Goal: Task Accomplishment & Management: Use online tool/utility

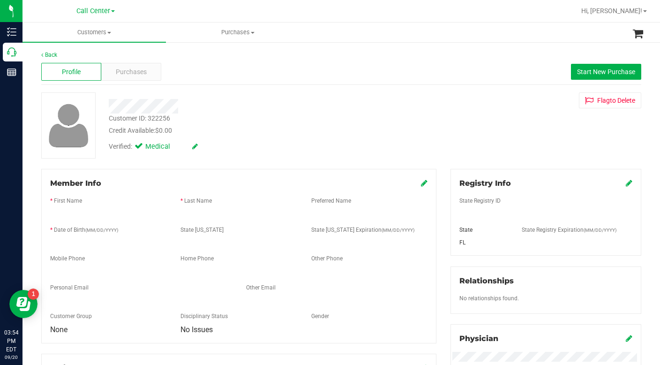
scroll to position [126, 0]
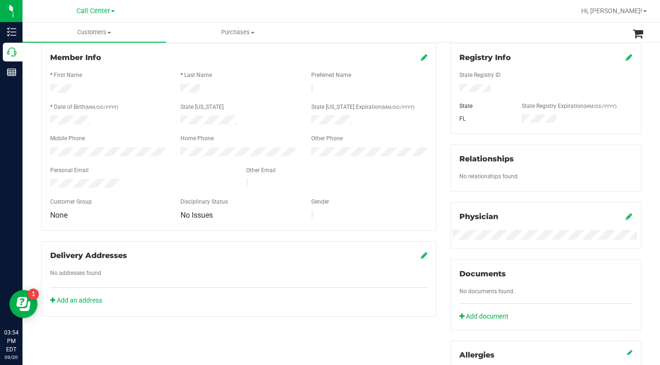
click at [536, 93] on div "State Registry ID State State Registry Expiration (MM/DD/YYYY) [GEOGRAPHIC_DATA]" at bounding box center [545, 93] width 173 height 61
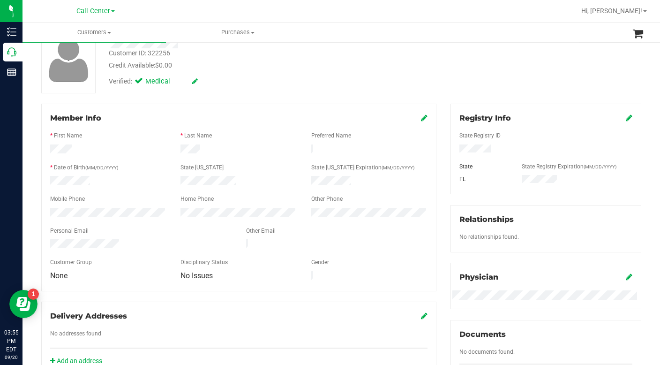
scroll to position [0, 0]
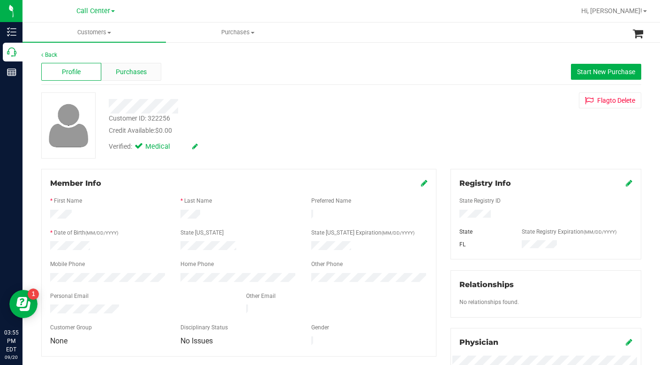
click at [128, 77] on div "Purchases" at bounding box center [131, 72] width 60 height 18
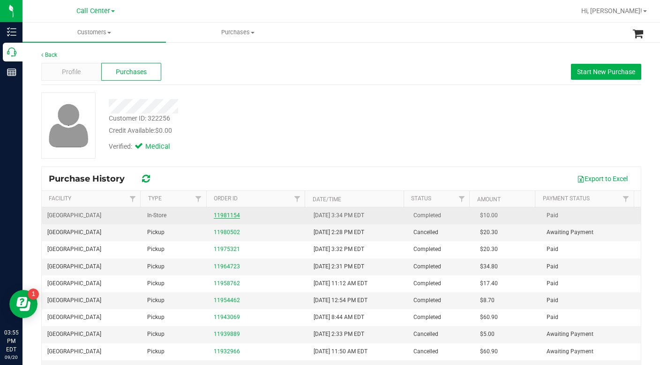
click at [216, 216] on link "11981154" at bounding box center [227, 215] width 26 height 7
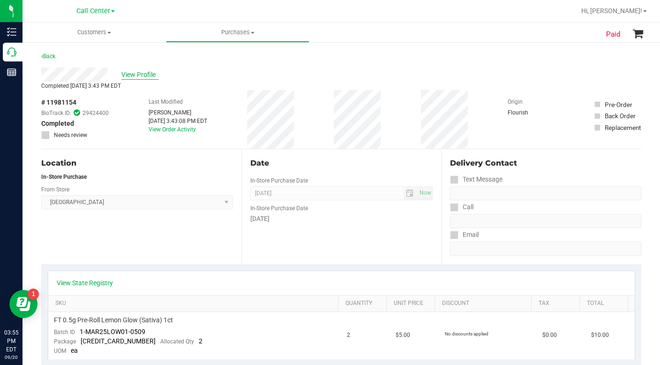
click at [143, 78] on span "View Profile" at bounding box center [140, 75] width 38 height 10
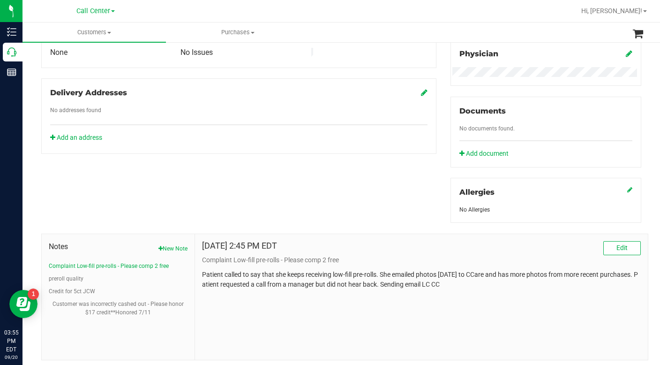
scroll to position [313, 0]
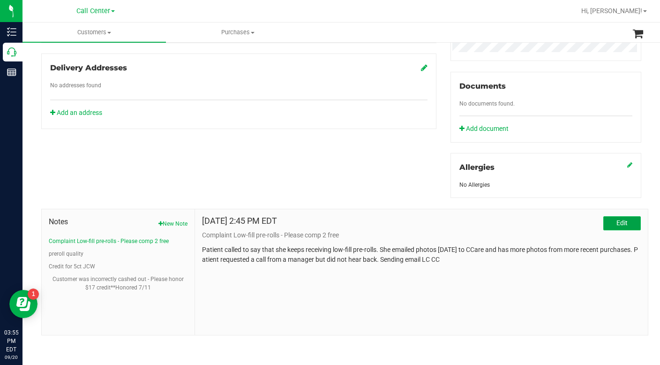
click at [616, 223] on span "Edit" at bounding box center [621, 223] width 11 height 8
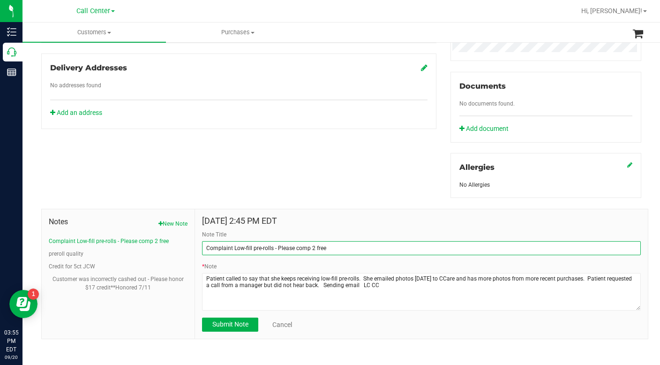
drag, startPoint x: 275, startPoint y: 247, endPoint x: 342, endPoint y: 249, distance: 66.6
click at [342, 249] on input "Complaint Low-fill pre-rolls - Please comp 2 free" at bounding box center [421, 248] width 439 height 14
click at [348, 245] on input "Complaint Low-fill pre-rolls - Please comp 2 free" at bounding box center [421, 248] width 439 height 14
click at [338, 245] on input "Complaint Low-fill pre-rolls - Please comp 2 free" at bounding box center [421, 248] width 439 height 14
click at [343, 242] on input "Complaint Low-fill pre-rolls - Please comp 2 free" at bounding box center [421, 248] width 439 height 14
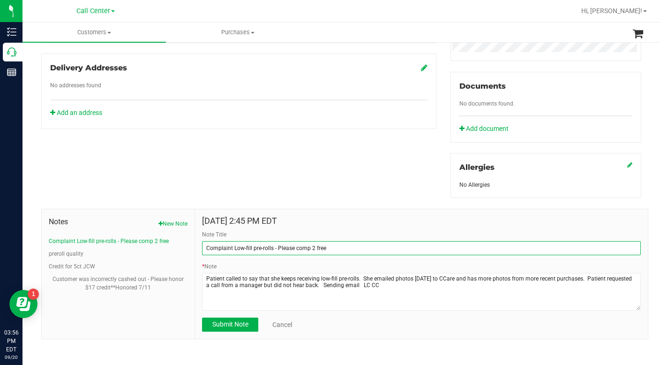
click at [350, 248] on input "Complaint Low-fill pre-rolls - Please comp 2 free" at bounding box center [421, 248] width 439 height 14
click at [291, 248] on input "Complaint Low-fill pre-rolls" at bounding box center [421, 248] width 439 height 14
type input "Complaint Low-fill pre-rolls"
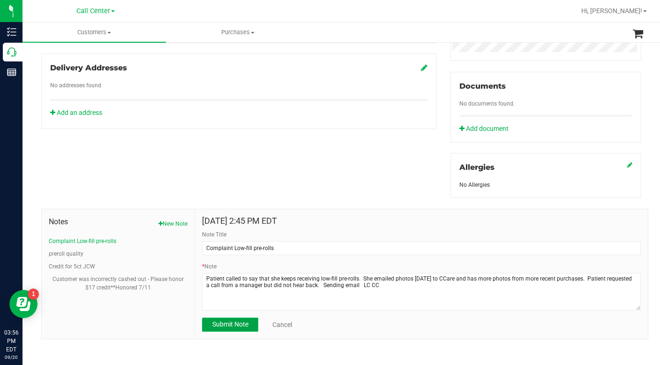
click at [246, 329] on button "Submit Note" at bounding box center [230, 324] width 56 height 14
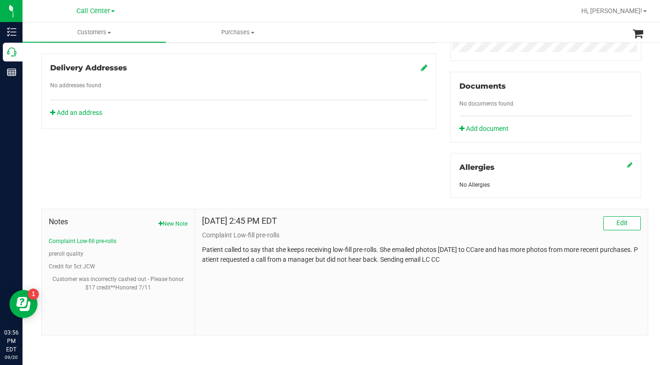
click at [553, 156] on div "Allergies No Allergies" at bounding box center [546, 175] width 191 height 45
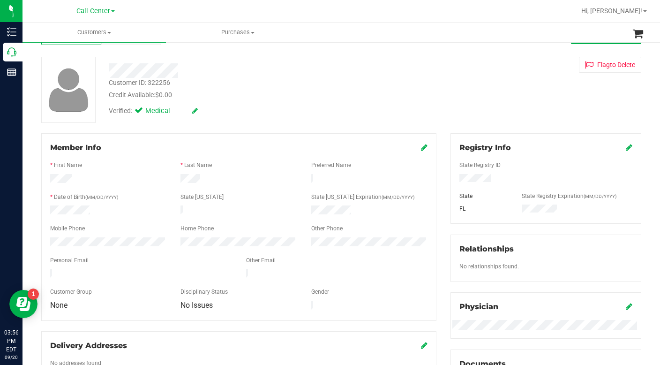
scroll to position [0, 0]
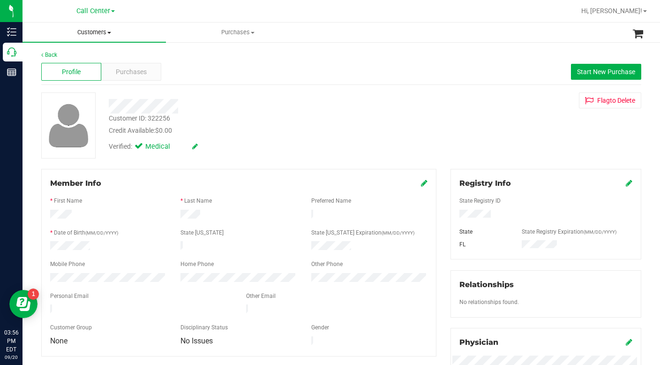
click at [108, 32] on span at bounding box center [109, 33] width 4 height 2
click at [68, 57] on span "All customers" at bounding box center [57, 57] width 68 height 8
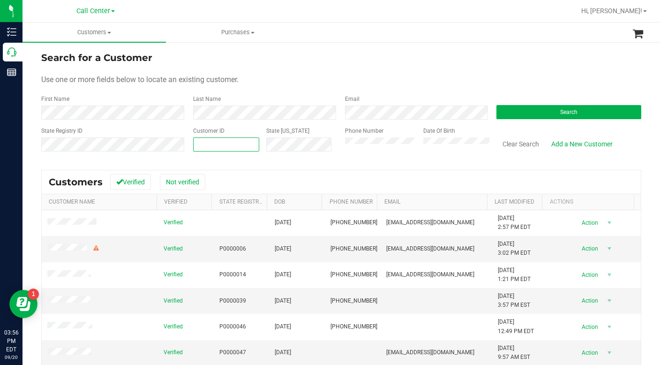
click at [214, 147] on span at bounding box center [226, 144] width 66 height 14
type input "536334"
click at [560, 110] on span "Search" at bounding box center [568, 112] width 17 height 7
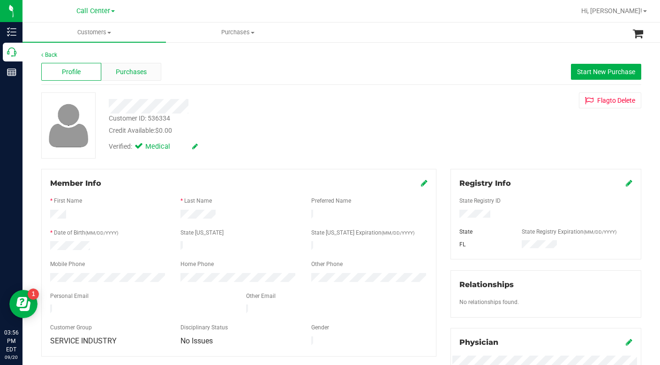
click at [127, 71] on span "Purchases" at bounding box center [131, 72] width 31 height 10
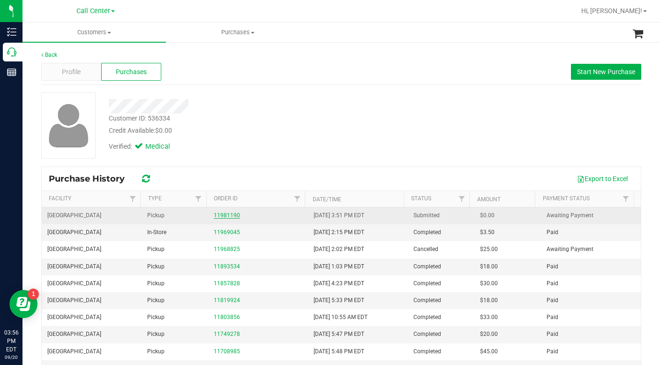
click at [218, 215] on link "11981190" at bounding box center [227, 215] width 26 height 7
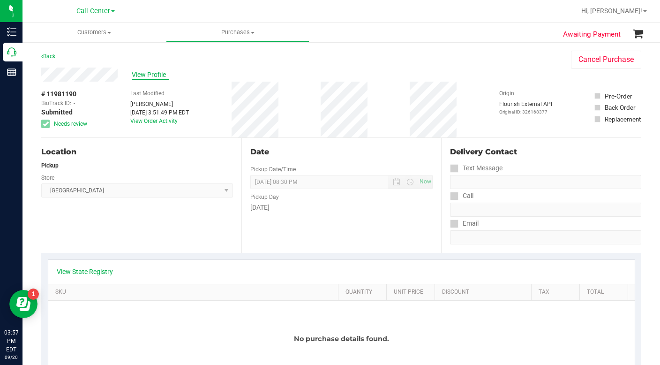
click at [139, 75] on span "View Profile" at bounding box center [151, 75] width 38 height 10
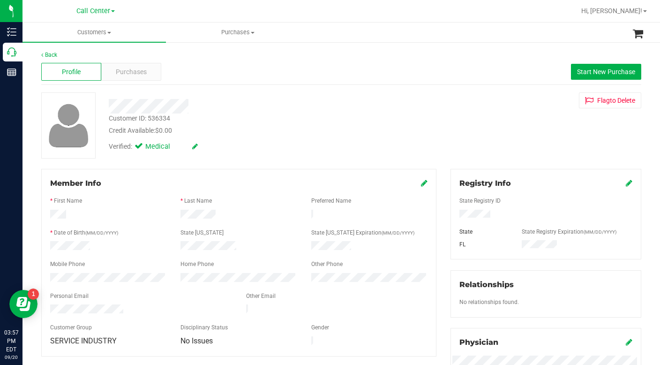
click at [519, 146] on div "Customer ID: 536334 Credit Available: $0.00 Verified: Medical Flag to [GEOGRAPH…" at bounding box center [341, 125] width 614 height 66
drag, startPoint x: 486, startPoint y: 135, endPoint x: 470, endPoint y: 138, distance: 15.7
click at [485, 135] on div "Customer ID: 536334 Credit Available: $0.00 Verified: Medical Flag to [GEOGRAPH…" at bounding box center [341, 125] width 614 height 66
click at [109, 30] on span "Customers" at bounding box center [94, 32] width 143 height 8
click at [70, 53] on span "All customers" at bounding box center [57, 57] width 68 height 8
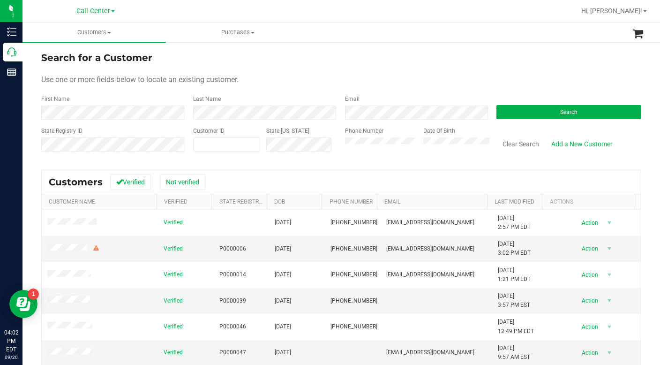
drag, startPoint x: 480, startPoint y: 57, endPoint x: 431, endPoint y: 76, distance: 52.8
click at [480, 57] on div "Search for a Customer" at bounding box center [341, 58] width 600 height 14
click at [206, 147] on span at bounding box center [226, 144] width 66 height 14
type input "385615"
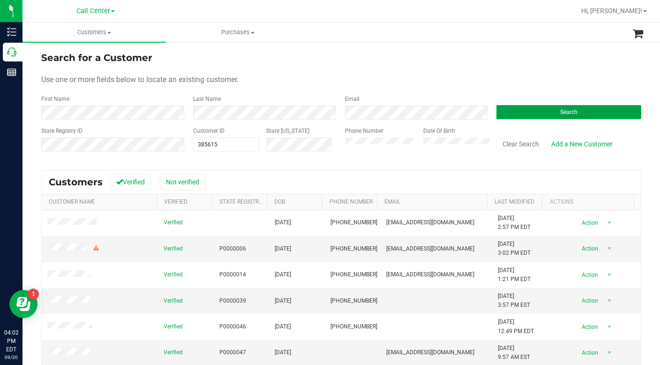
click at [519, 111] on button "Search" at bounding box center [568, 112] width 145 height 14
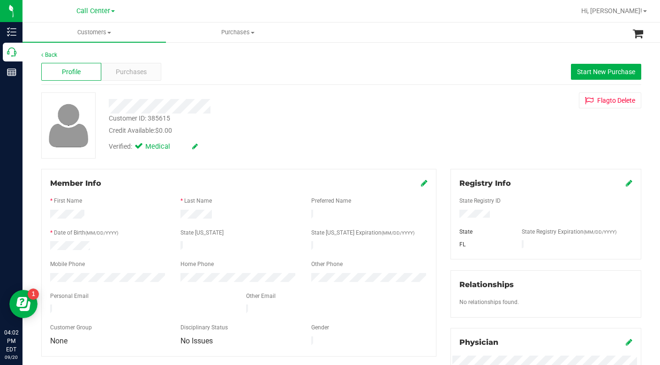
click at [526, 137] on div "Customer ID: 385615 Credit Available: $0.00 Verified: Medical Flag to [GEOGRAPH…" at bounding box center [341, 125] width 614 height 66
click at [502, 144] on div "Customer ID: 385615 Credit Available: $0.00 Verified: Medical Flag to [GEOGRAPH…" at bounding box center [341, 125] width 614 height 66
click at [490, 130] on div "Customer ID: 385615 Credit Available: $0.00 Verified: Medical Flag to [GEOGRAPH…" at bounding box center [341, 125] width 614 height 66
click at [130, 73] on span "Purchases" at bounding box center [131, 72] width 31 height 10
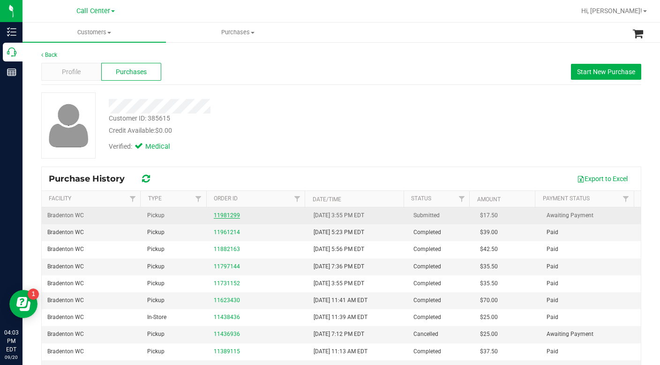
click at [226, 213] on link "11981299" at bounding box center [227, 215] width 26 height 7
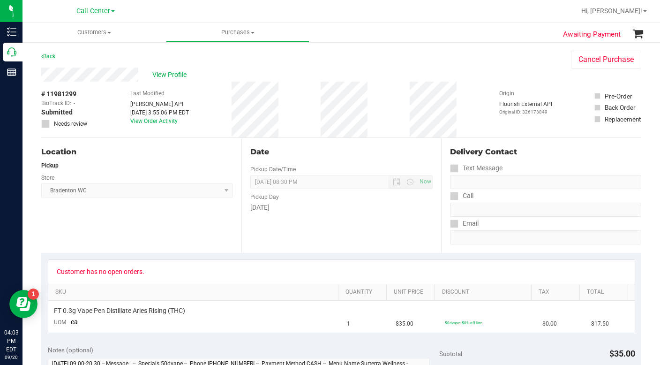
click at [132, 225] on div "Location Pickup Store Bradenton WC Select Store [PERSON_NAME][GEOGRAPHIC_DATA] …" at bounding box center [141, 195] width 200 height 115
click at [474, 69] on div "View Profile" at bounding box center [296, 75] width 511 height 14
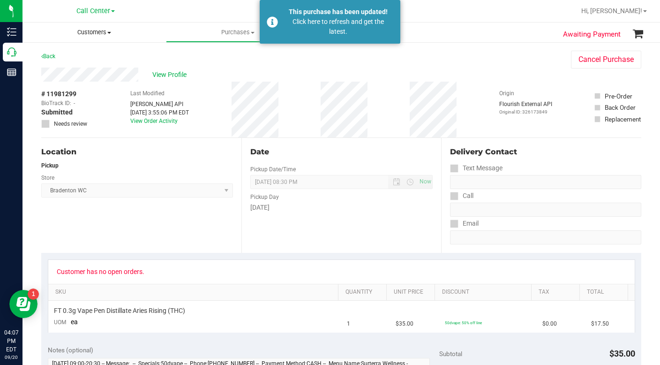
click at [110, 33] on span at bounding box center [109, 33] width 4 height 2
click at [75, 59] on span "All customers" at bounding box center [57, 57] width 68 height 8
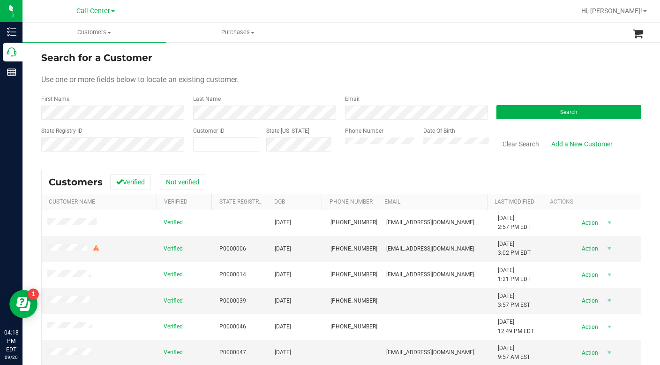
click at [493, 80] on div "Use one or more fields below to locate an existing customer." at bounding box center [341, 79] width 600 height 11
click at [519, 114] on button "Search" at bounding box center [568, 112] width 145 height 14
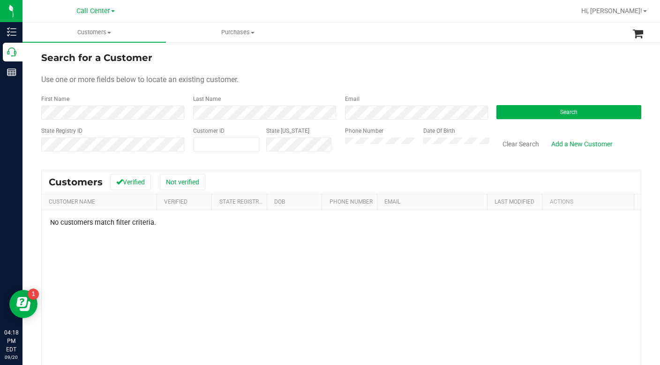
click at [294, 166] on div "Search for a Customer Use one or more fields below to locate an existing custom…" at bounding box center [341, 257] width 600 height 412
click at [537, 68] on form "Search for a Customer Use one or more fields below to locate an existing custom…" at bounding box center [341, 105] width 600 height 109
click at [500, 82] on div "Use one or more fields below to locate an existing customer." at bounding box center [341, 79] width 600 height 11
click at [484, 81] on div "Use one or more fields below to locate an existing customer." at bounding box center [341, 79] width 600 height 11
click at [345, 153] on div "Phone Number" at bounding box center [380, 143] width 71 height 33
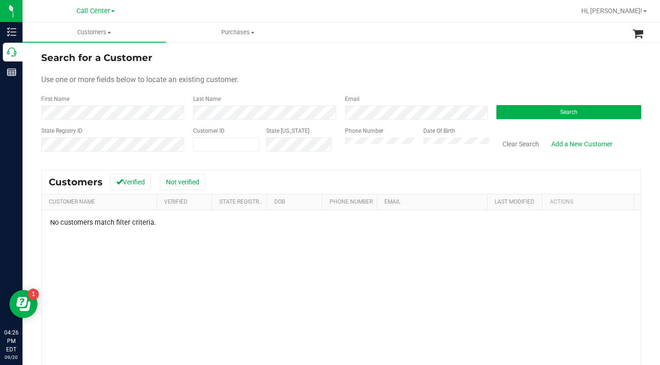
click at [535, 268] on div "No customers match filter criteria." at bounding box center [341, 329] width 599 height 238
drag, startPoint x: 528, startPoint y: 73, endPoint x: 480, endPoint y: 83, distance: 49.9
click at [528, 73] on form "Search for a Customer Use one or more fields below to locate an existing custom…" at bounding box center [341, 105] width 600 height 109
click at [513, 110] on button "Search" at bounding box center [568, 112] width 145 height 14
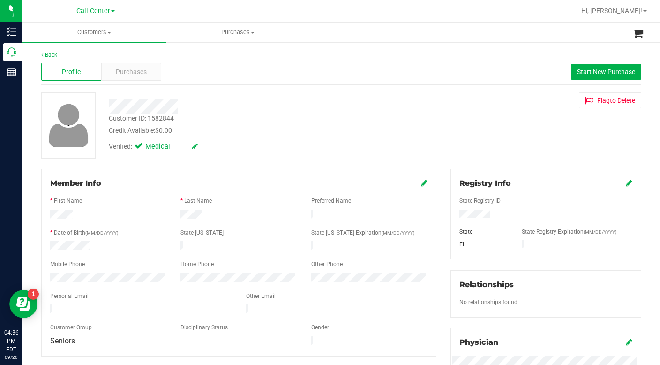
click at [319, 133] on div "Credit Available: $0.00" at bounding box center [255, 131] width 293 height 10
click at [284, 141] on div "Verified: Medical" at bounding box center [255, 145] width 307 height 21
click at [300, 131] on div "Credit Available: $0.00" at bounding box center [255, 131] width 293 height 10
click at [131, 71] on span "Purchases" at bounding box center [131, 72] width 31 height 10
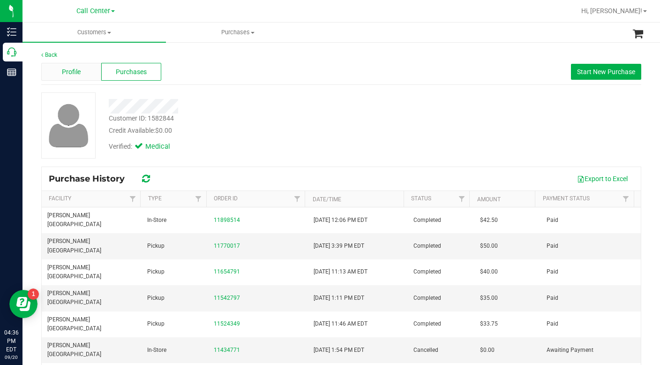
click at [86, 75] on div "Profile" at bounding box center [71, 72] width 60 height 18
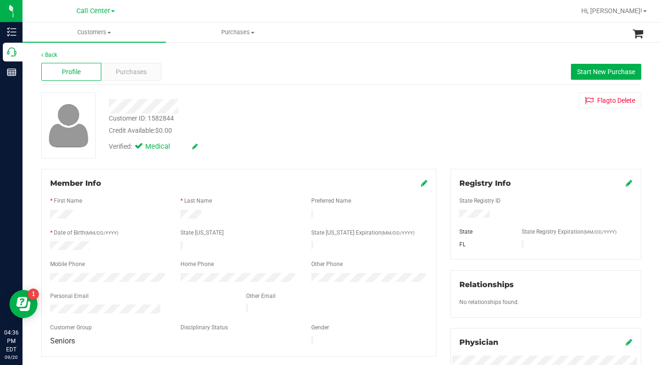
click at [303, 145] on div "Verified: Medical" at bounding box center [255, 145] width 307 height 21
click at [223, 150] on div "Verified: Medical" at bounding box center [255, 145] width 307 height 21
click at [579, 72] on span "Start New Purchase" at bounding box center [606, 72] width 58 height 8
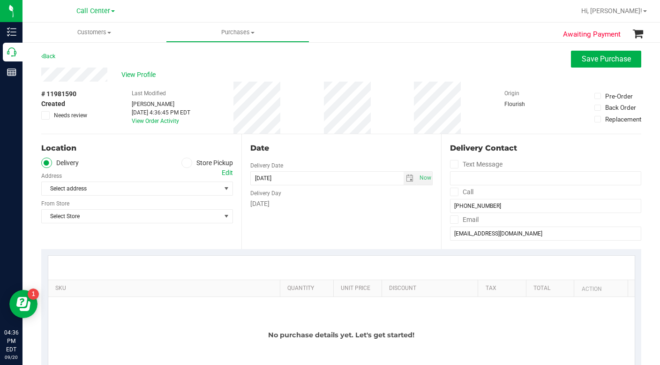
click at [184, 163] on icon at bounding box center [187, 163] width 6 height 0
click at [0, 0] on input "Store Pickup" at bounding box center [0, 0] width 0 height 0
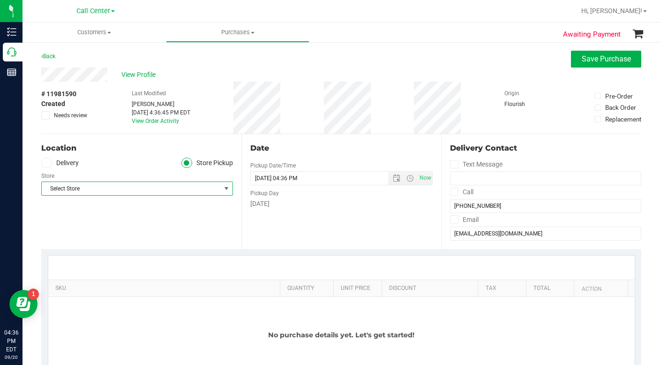
click at [91, 188] on span "Select Store" at bounding box center [131, 188] width 179 height 13
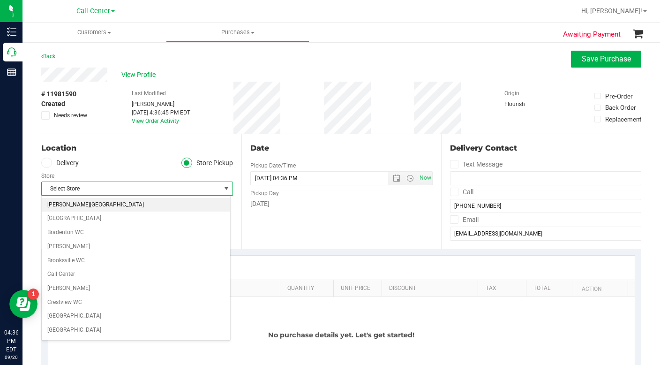
click at [68, 204] on li "[PERSON_NAME][GEOGRAPHIC_DATA]" at bounding box center [136, 205] width 188 height 14
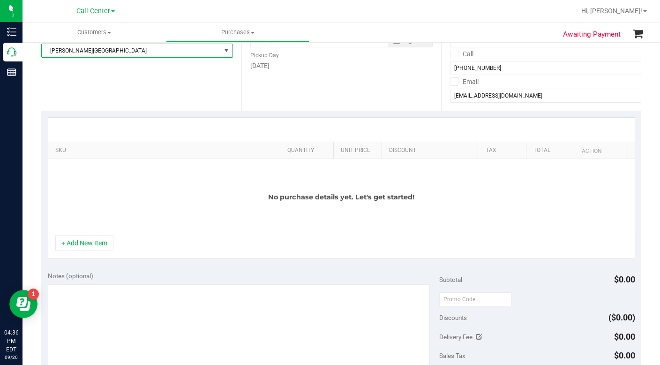
scroll to position [141, 0]
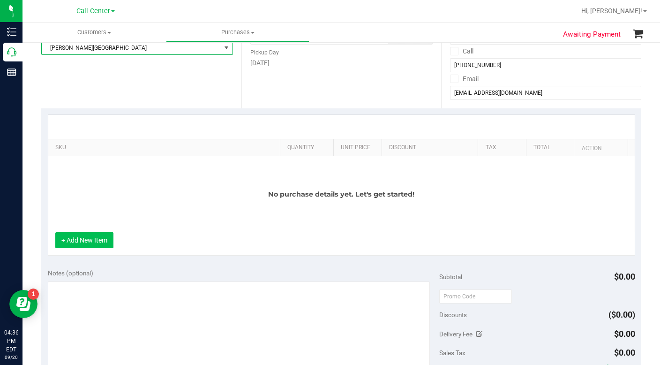
click at [86, 244] on button "+ Add New Item" at bounding box center [84, 240] width 58 height 16
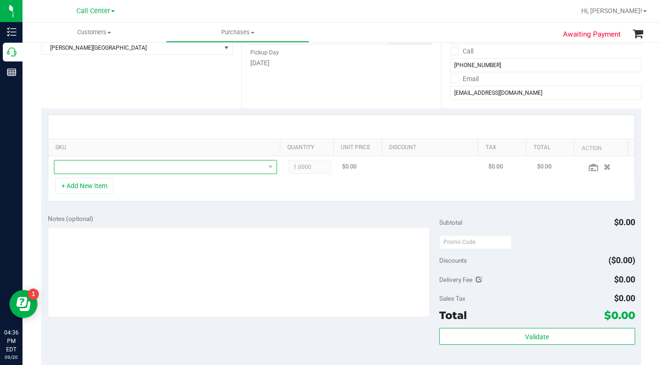
click at [91, 169] on span "NO DATA FOUND" at bounding box center [159, 166] width 210 height 13
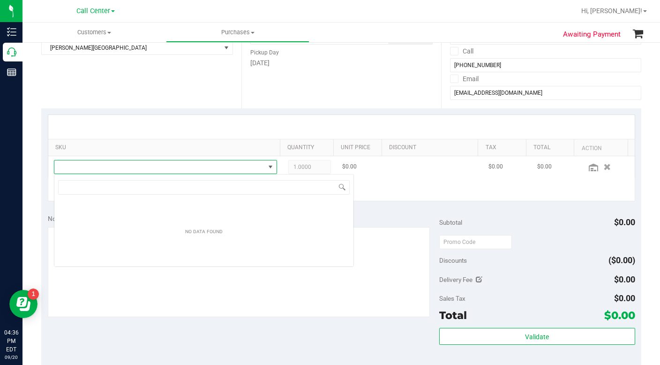
scroll to position [14, 218]
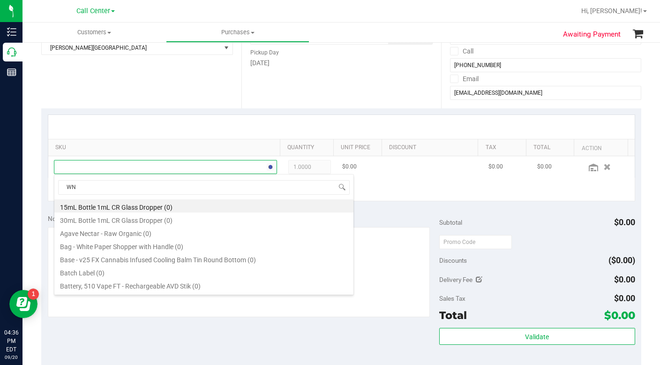
type input "WNA"
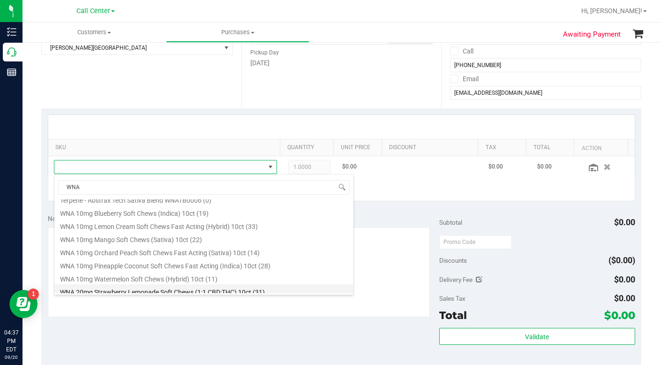
scroll to position [266, 0]
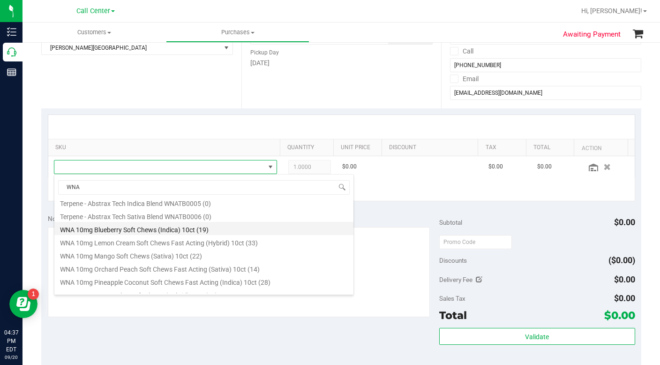
click at [121, 232] on li "WNA 10mg Blueberry Soft Chews (Indica) 10ct (19)" at bounding box center [203, 228] width 299 height 13
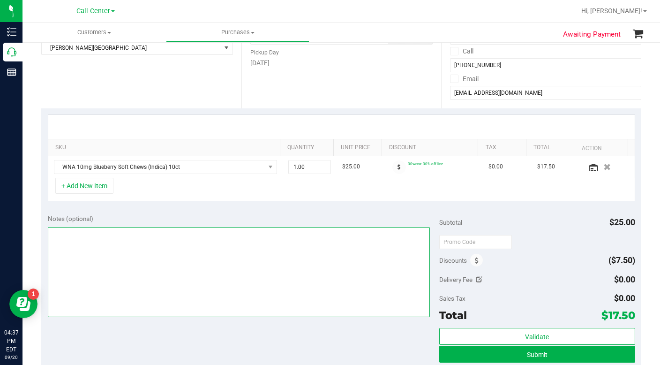
click at [97, 241] on textarea at bounding box center [239, 272] width 382 height 90
type textarea "LC CC"
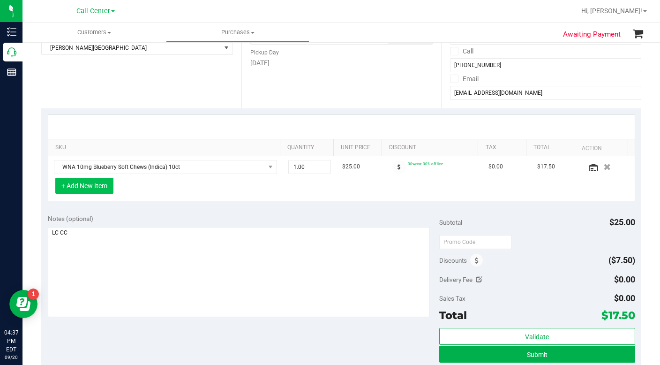
click at [84, 190] on button "+ Add New Item" at bounding box center [84, 186] width 58 height 16
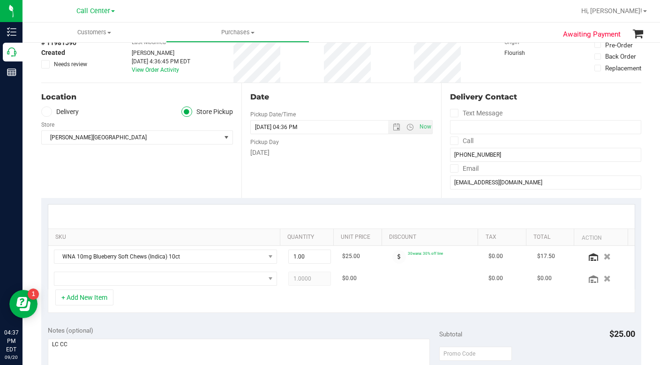
scroll to position [0, 0]
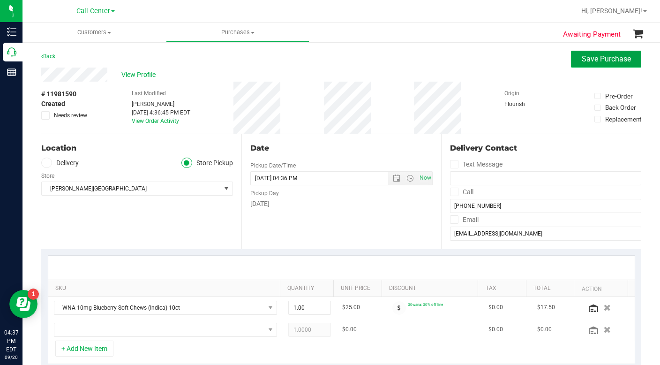
click at [582, 62] on span "Save Purchase" at bounding box center [606, 58] width 49 height 9
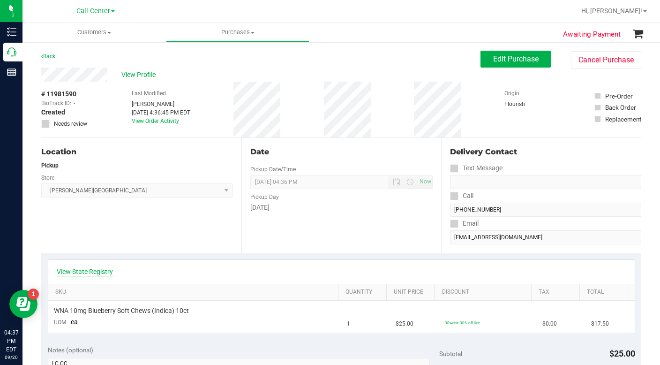
click at [90, 273] on link "View State Registry" at bounding box center [85, 271] width 56 height 9
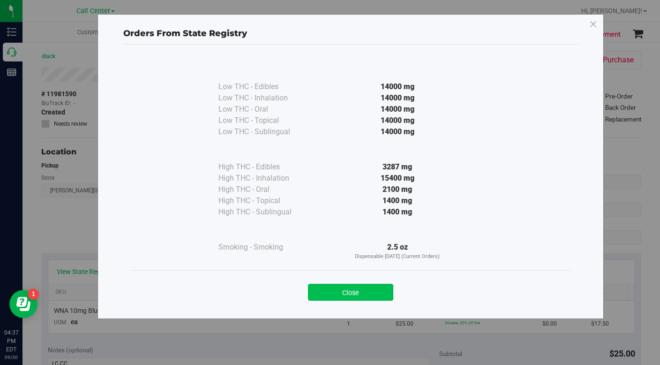
click at [328, 292] on button "Close" at bounding box center [350, 292] width 85 height 17
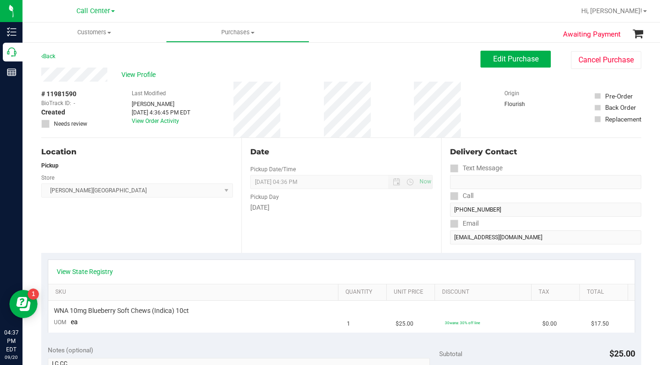
click at [189, 237] on div "Location Pickup Store [PERSON_NAME][GEOGRAPHIC_DATA] WC Select Store [PERSON_NA…" at bounding box center [141, 195] width 200 height 115
click at [482, 58] on button "Edit Purchase" at bounding box center [516, 59] width 70 height 17
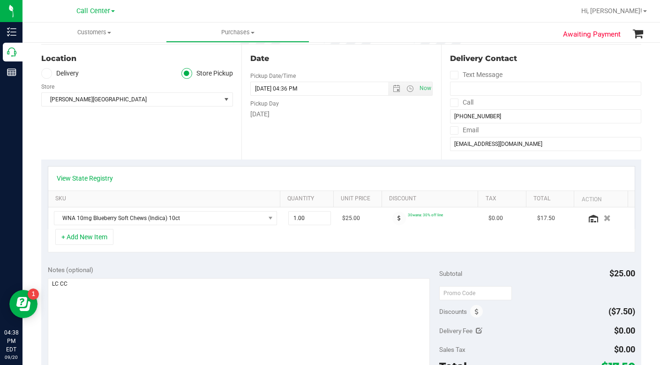
scroll to position [94, 0]
click at [87, 236] on button "+ Add New Item" at bounding box center [84, 236] width 58 height 16
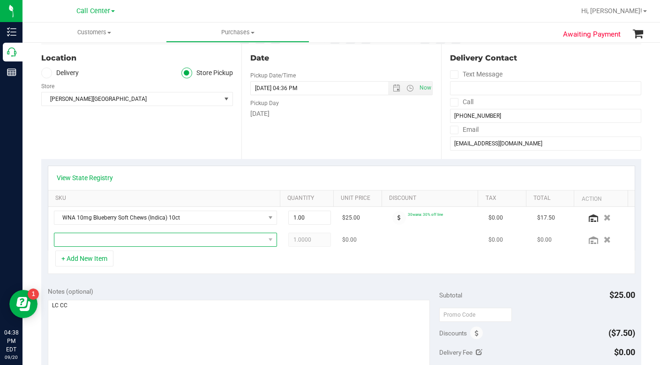
click at [90, 241] on span "NO DATA FOUND" at bounding box center [159, 239] width 210 height 13
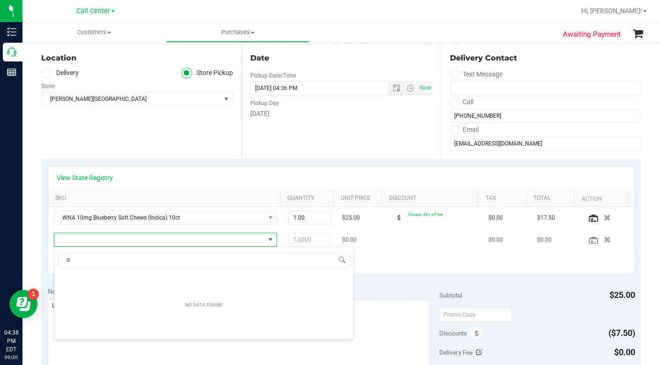
scroll to position [14, 215]
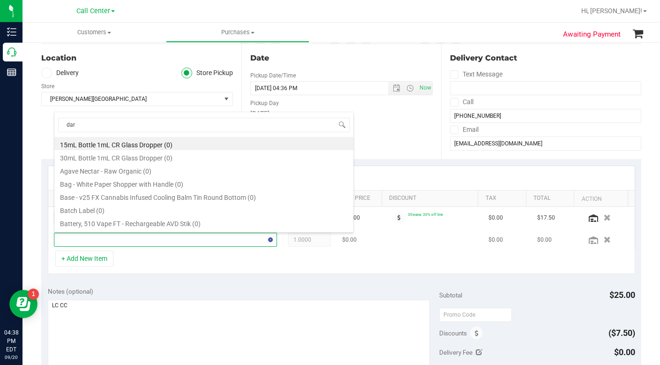
type input "dark"
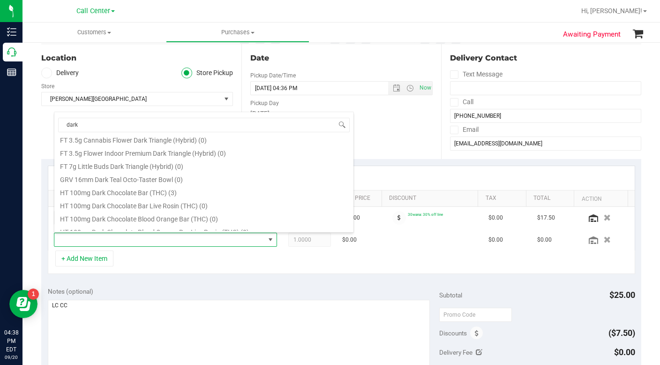
scroll to position [281, 0]
click at [133, 191] on li "HT 100mg Dark Chocolate Bar (THC) (3)" at bounding box center [203, 190] width 299 height 13
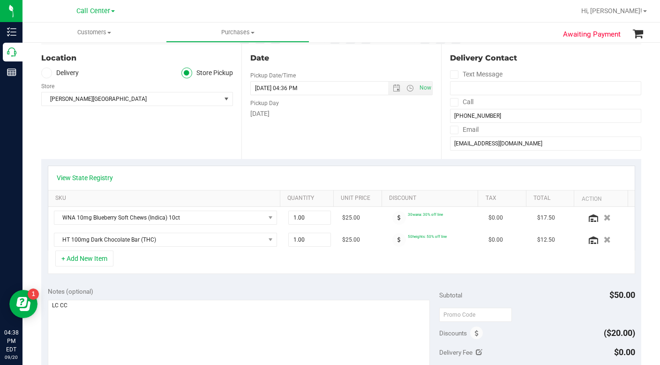
click at [139, 257] on div "+ Add New Item" at bounding box center [341, 261] width 587 height 23
drag, startPoint x: 291, startPoint y: 220, endPoint x: 283, endPoint y: 221, distance: 7.5
click at [288, 221] on span "1.00 1" at bounding box center [309, 217] width 43 height 14
type input "2"
type input "2.00"
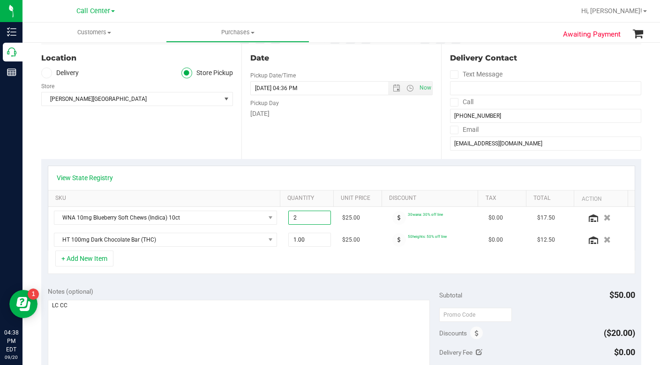
click at [243, 267] on div "+ Add New Item" at bounding box center [341, 261] width 587 height 23
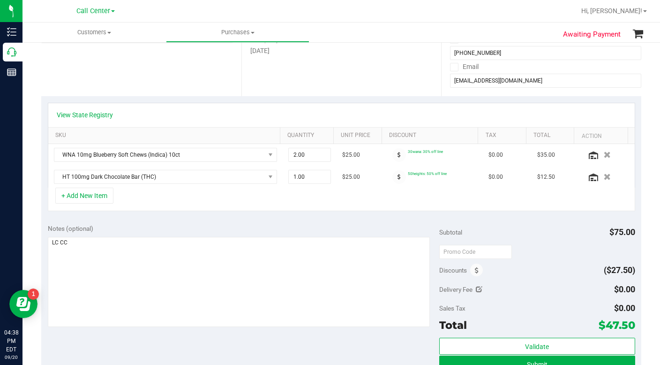
scroll to position [141, 0]
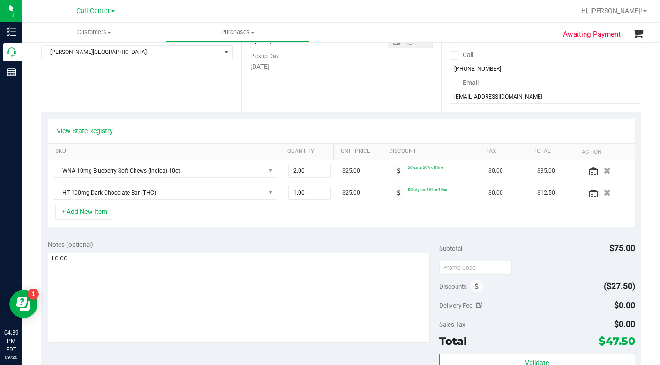
click at [81, 91] on div "Location Delivery Store Pickup Store [PERSON_NAME][GEOGRAPHIC_DATA] WC Select S…" at bounding box center [141, 54] width 200 height 115
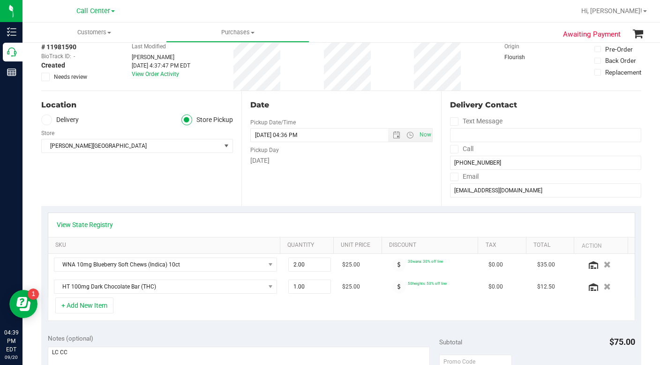
click at [77, 179] on div "Location Delivery Store Pickup Store [PERSON_NAME][GEOGRAPHIC_DATA] WC Select S…" at bounding box center [141, 148] width 200 height 115
click at [589, 263] on icon at bounding box center [593, 265] width 9 height 8
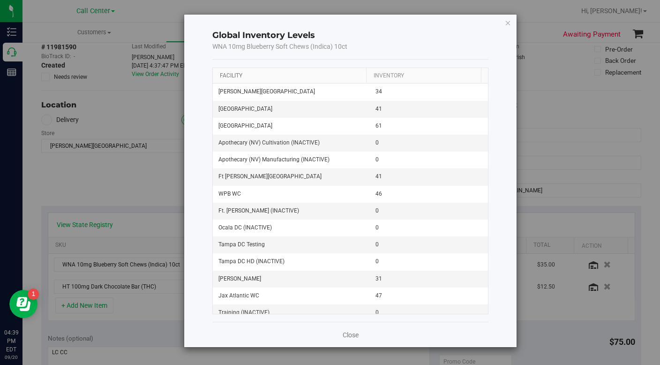
click at [238, 77] on link "Facility" at bounding box center [231, 75] width 23 height 7
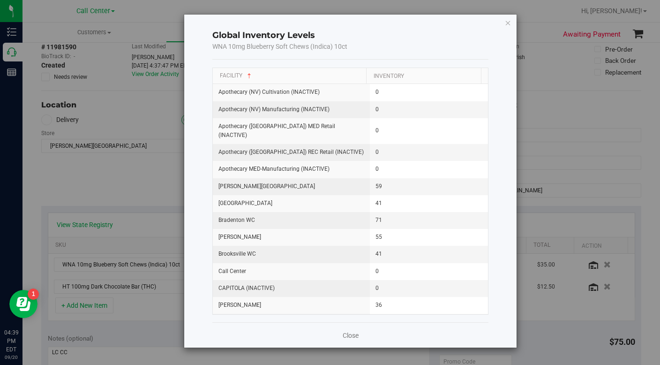
click at [507, 24] on icon "button" at bounding box center [508, 22] width 7 height 11
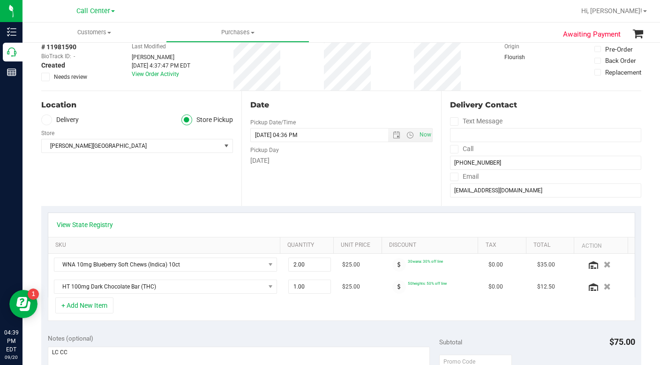
click at [185, 189] on div "Location Delivery Store Pickup Store [PERSON_NAME][GEOGRAPHIC_DATA] WC Select S…" at bounding box center [141, 148] width 200 height 115
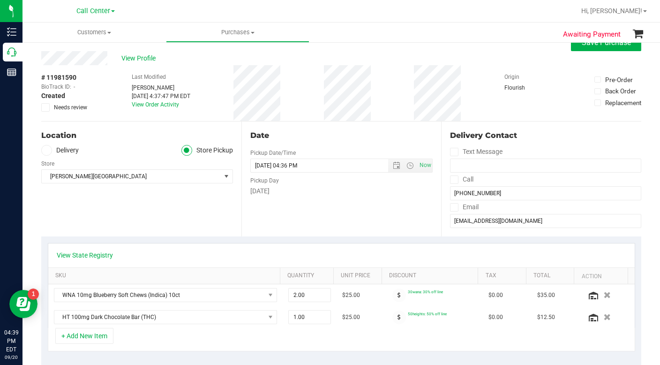
scroll to position [0, 0]
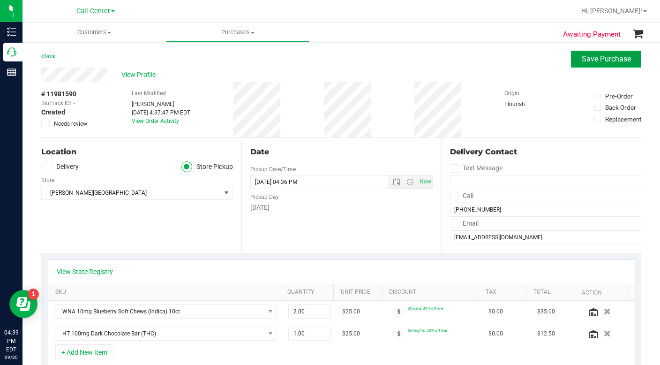
click at [589, 62] on span "Save Purchase" at bounding box center [606, 58] width 49 height 9
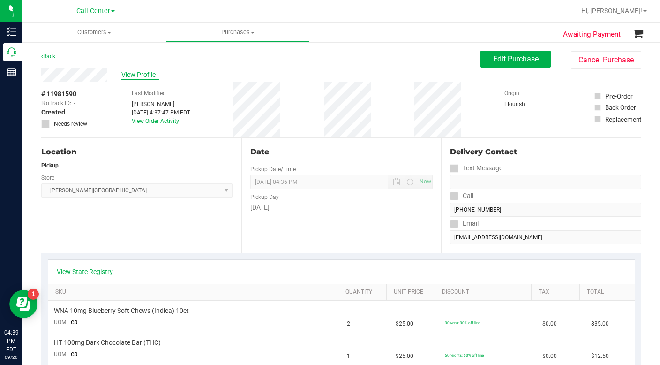
click at [143, 77] on span "View Profile" at bounding box center [140, 75] width 38 height 10
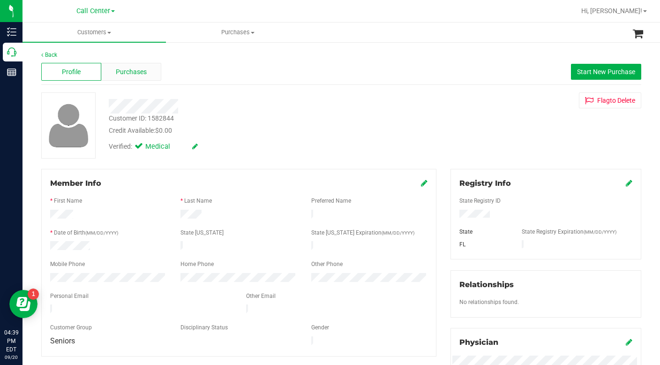
click at [141, 74] on span "Purchases" at bounding box center [131, 72] width 31 height 10
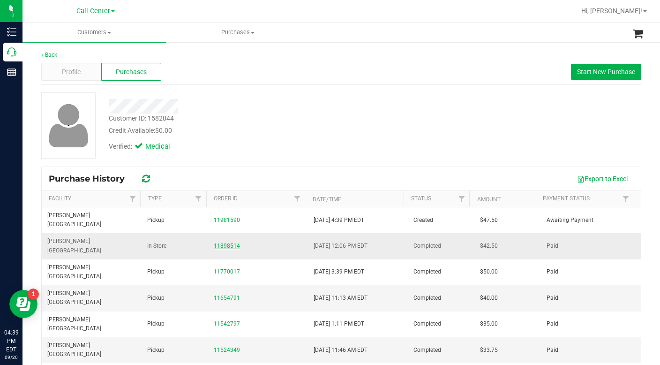
click at [224, 242] on link "11898514" at bounding box center [227, 245] width 26 height 7
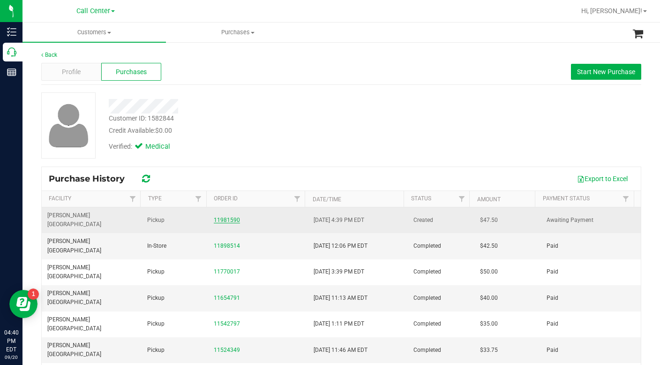
click at [224, 217] on link "11981590" at bounding box center [227, 220] width 26 height 7
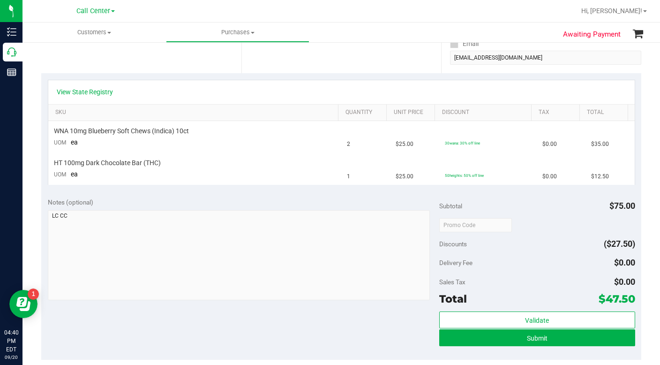
scroll to position [188, 0]
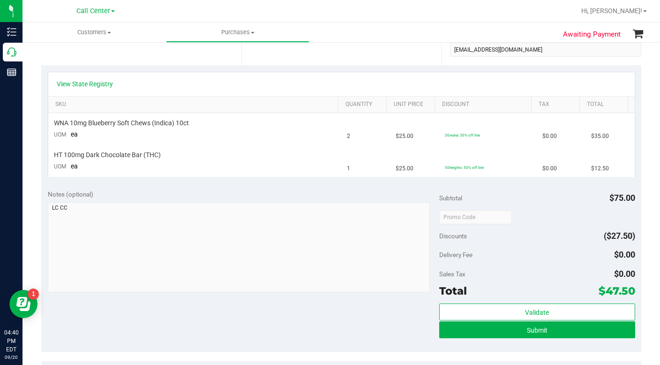
click at [260, 332] on div "Notes (optional) Subtotal $75.00 Discounts ($27.50) Delivery Fee $0.00 Sales Ta…" at bounding box center [341, 267] width 600 height 169
click at [510, 331] on button "Submit" at bounding box center [537, 329] width 196 height 17
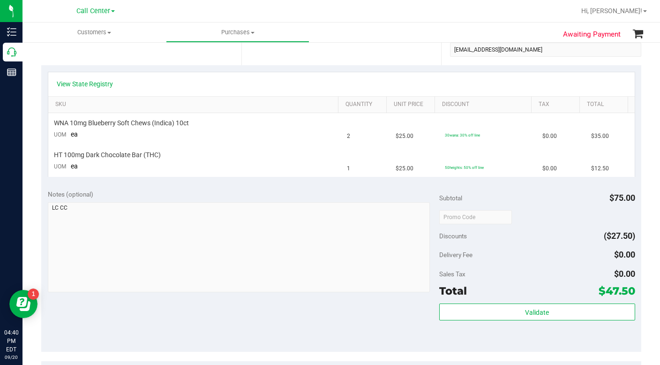
scroll to position [0, 0]
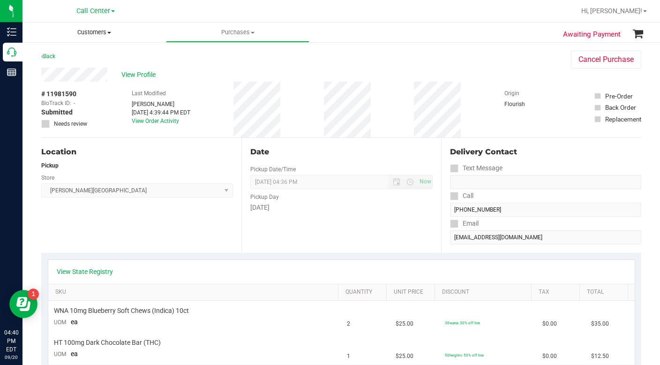
click at [109, 34] on span "Customers" at bounding box center [94, 32] width 143 height 8
click at [77, 58] on span "All customers" at bounding box center [57, 57] width 68 height 8
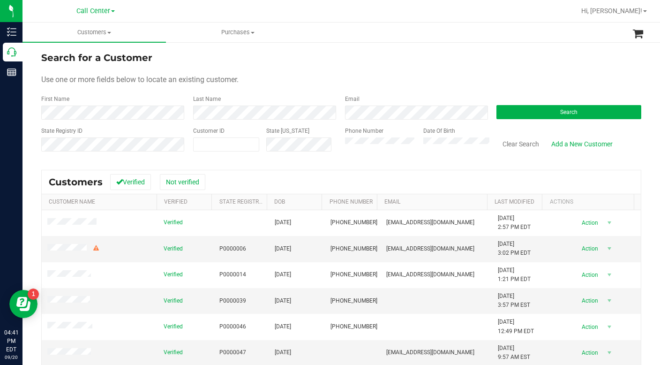
click at [486, 65] on form "Search for a Customer Use one or more fields below to locate an existing custom…" at bounding box center [341, 105] width 600 height 109
click at [208, 145] on span at bounding box center [226, 144] width 66 height 14
type input "543916"
click at [516, 108] on button "Search" at bounding box center [568, 112] width 145 height 14
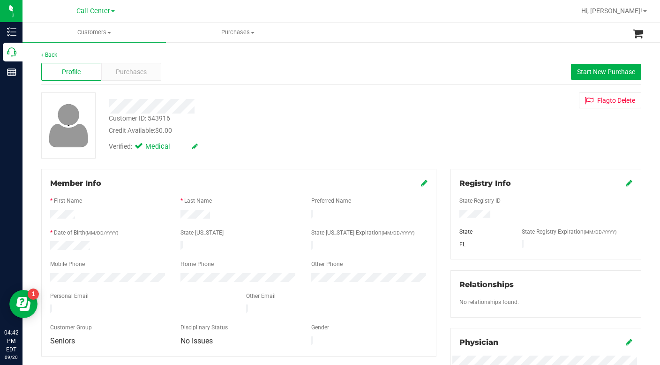
click at [459, 141] on div "Customer ID: 543916 Credit Available: $0.00 Verified: Medical Flag to [GEOGRAPH…" at bounding box center [341, 125] width 614 height 66
click at [124, 69] on span "Purchases" at bounding box center [131, 72] width 31 height 10
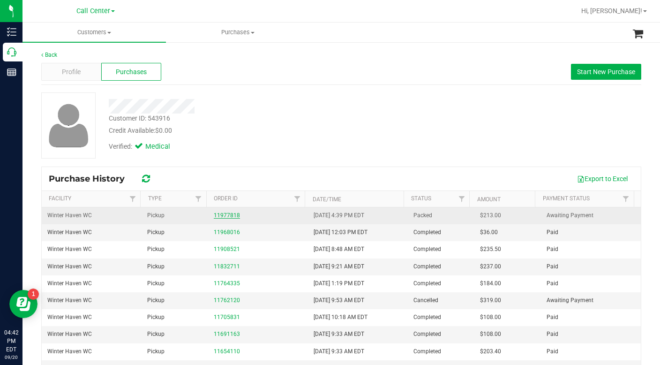
click at [220, 218] on link "11977818" at bounding box center [227, 215] width 26 height 7
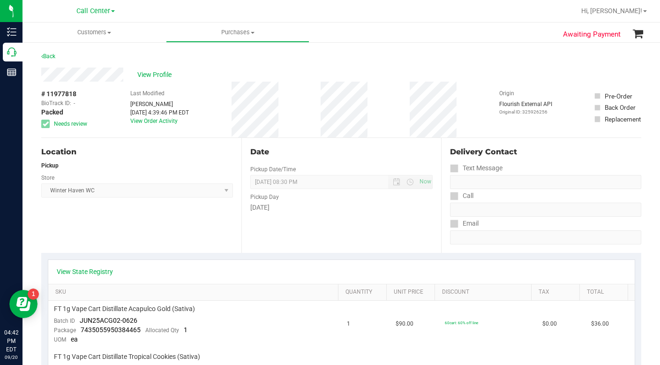
click at [157, 226] on div "Location Pickup Store [GEOGRAPHIC_DATA] WC Select Store [PERSON_NAME][GEOGRAPHI…" at bounding box center [141, 195] width 200 height 115
click at [151, 226] on div "Location Pickup Store [GEOGRAPHIC_DATA] WC Select Store [PERSON_NAME][GEOGRAPHI…" at bounding box center [141, 195] width 200 height 115
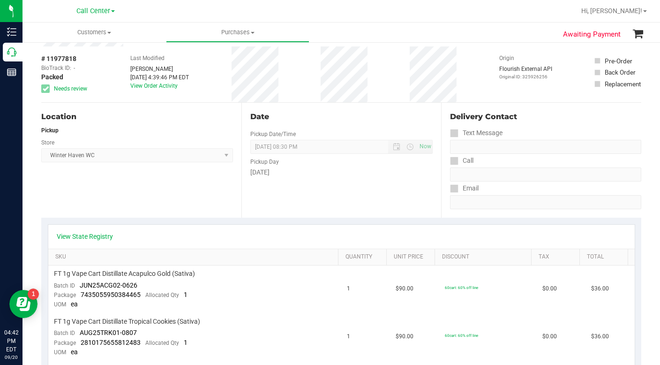
scroll to position [141, 0]
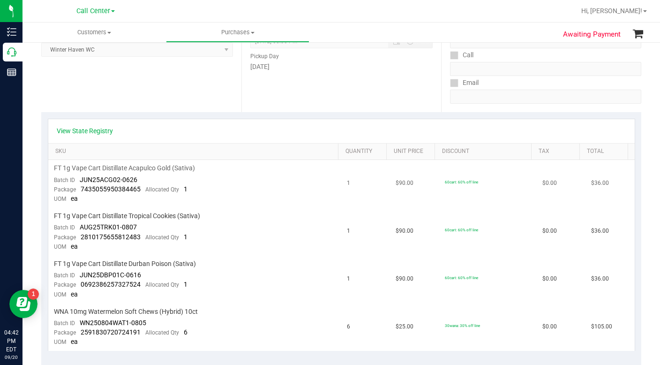
click at [489, 182] on td "60cart: 60% off line" at bounding box center [488, 184] width 98 height 48
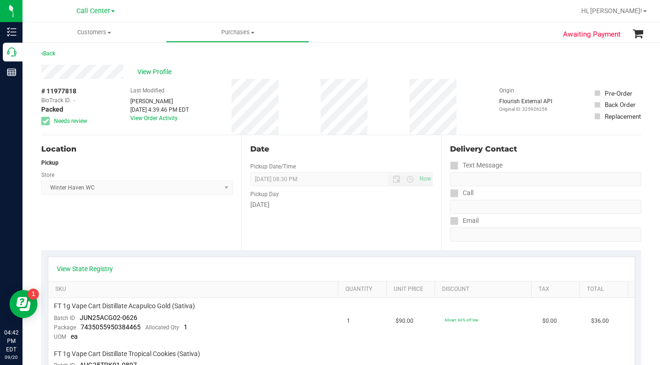
scroll to position [0, 0]
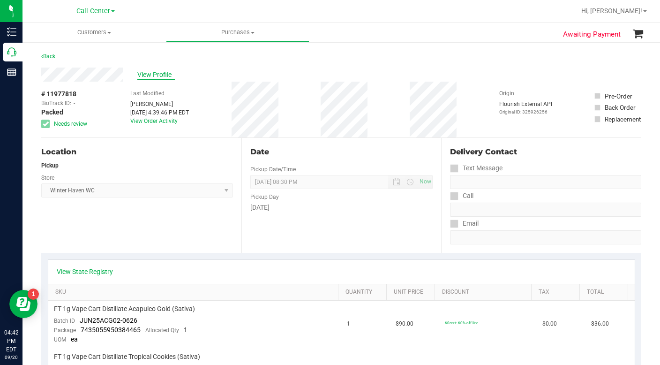
click at [149, 76] on span "View Profile" at bounding box center [156, 75] width 38 height 10
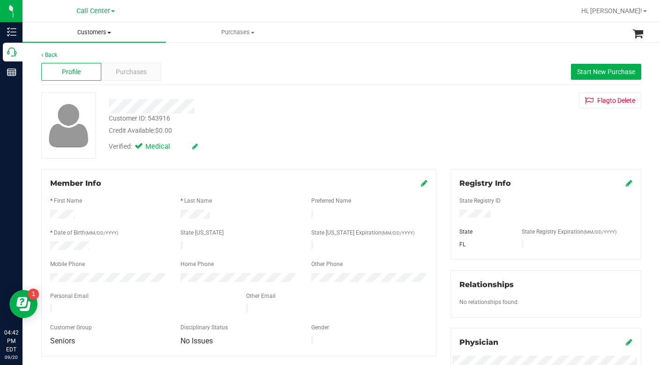
click at [111, 32] on span at bounding box center [109, 33] width 4 height 2
click at [53, 54] on span "All customers" at bounding box center [57, 57] width 68 height 8
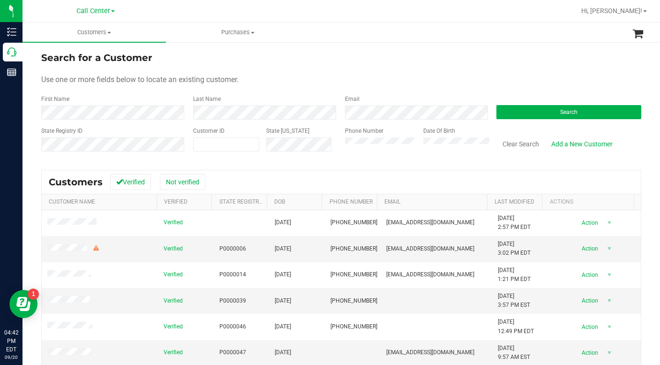
click at [263, 96] on div "Last Name" at bounding box center [262, 107] width 152 height 25
click at [487, 89] on form "Search for a Customer Use one or more fields below to locate an existing custom…" at bounding box center [341, 105] width 600 height 109
click at [514, 88] on form "Search for a Customer Use one or more fields below to locate an existing custom…" at bounding box center [341, 105] width 600 height 109
click at [513, 117] on button "Search" at bounding box center [568, 112] width 145 height 14
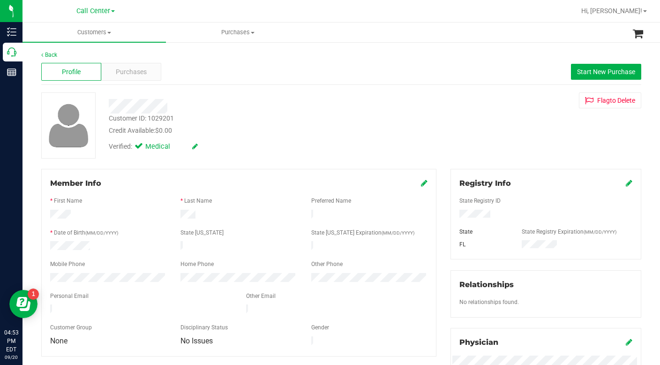
click at [220, 132] on div "Credit Available: $0.00" at bounding box center [255, 131] width 293 height 10
click at [498, 129] on div "Customer ID: 1029201 Credit Available: $0.00 Verified: Medical Flag to [GEOGRAP…" at bounding box center [341, 125] width 614 height 66
click at [110, 32] on span at bounding box center [109, 33] width 4 height 2
click at [80, 57] on span "All customers" at bounding box center [57, 57] width 68 height 8
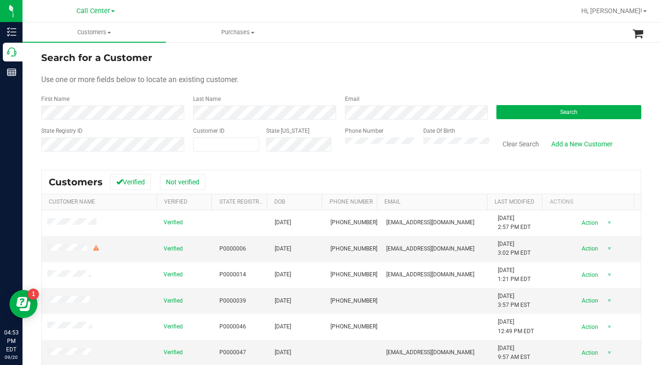
click at [350, 75] on div "Use one or more fields below to locate an existing customer." at bounding box center [341, 79] width 600 height 11
drag, startPoint x: 488, startPoint y: 63, endPoint x: 478, endPoint y: 63, distance: 9.4
click at [487, 63] on div "Search for a Customer" at bounding box center [341, 58] width 600 height 14
click at [220, 147] on span at bounding box center [226, 144] width 66 height 14
type input "1601252"
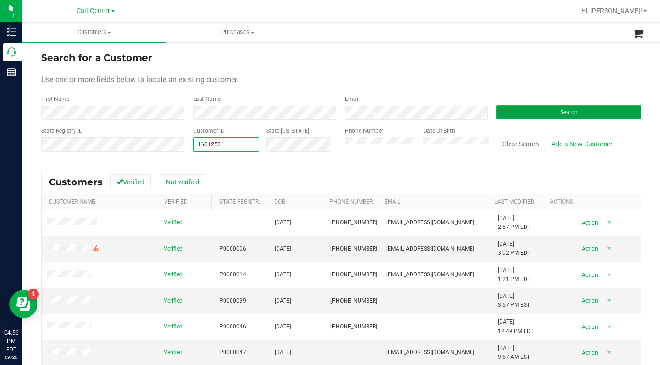
type input "1601252"
click at [521, 112] on button "Search" at bounding box center [568, 112] width 145 height 14
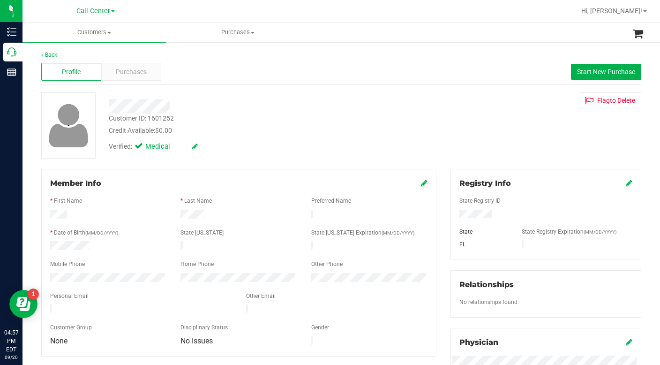
drag, startPoint x: 529, startPoint y: 131, endPoint x: 513, endPoint y: 136, distance: 16.6
click at [529, 131] on div "Customer ID: 1601252 Credit Available: $0.00 Verified: Medical Flag to [GEOGRAP…" at bounding box center [341, 125] width 614 height 66
drag, startPoint x: 50, startPoint y: 243, endPoint x: 105, endPoint y: 244, distance: 54.9
click at [105, 244] on div at bounding box center [108, 246] width 130 height 11
click at [468, 130] on div "Customer ID: 1601252 Credit Available: $0.00 Verified: Medical Flag to [GEOGRAP…" at bounding box center [341, 125] width 614 height 66
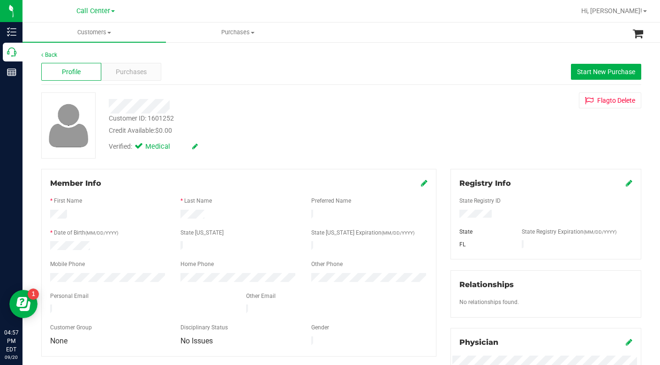
click at [481, 135] on div "Customer ID: 1601252 Credit Available: $0.00 Verified: Medical Flag to [GEOGRAP…" at bounding box center [341, 125] width 614 height 66
click at [136, 69] on span "Purchases" at bounding box center [131, 72] width 31 height 10
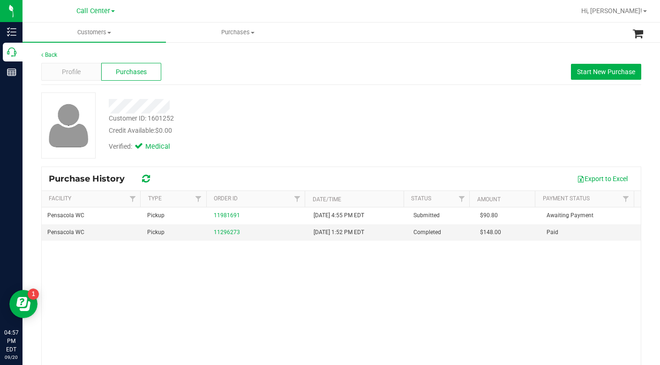
click at [234, 121] on div "Customer ID: 1601252 Credit Available: $0.00" at bounding box center [255, 124] width 307 height 22
click at [62, 72] on span "Profile" at bounding box center [71, 72] width 19 height 10
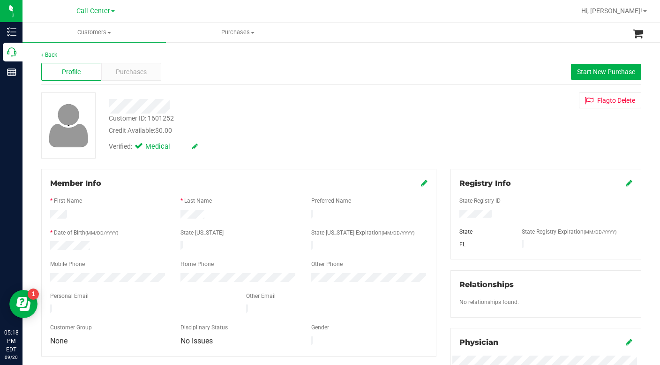
click at [528, 151] on div "Customer ID: 1601252 Credit Available: $0.00 Verified: Medical Flag to [GEOGRAP…" at bounding box center [341, 125] width 614 height 66
click at [108, 33] on span at bounding box center [109, 33] width 4 height 2
click at [75, 54] on span "All customers" at bounding box center [57, 57] width 68 height 8
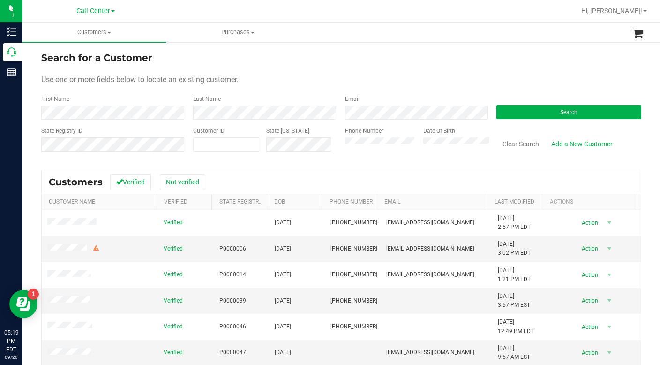
drag, startPoint x: 489, startPoint y: 69, endPoint x: 478, endPoint y: 72, distance: 10.7
click at [488, 69] on form "Search for a Customer Use one or more fields below to locate an existing custom…" at bounding box center [341, 105] width 600 height 109
click at [475, 76] on div "Use one or more fields below to locate an existing customer." at bounding box center [341, 79] width 600 height 11
click at [402, 216] on td "[EMAIL_ADDRESS][DOMAIN_NAME]" at bounding box center [437, 223] width 112 height 26
click at [194, 133] on label "Customer ID" at bounding box center [208, 131] width 31 height 8
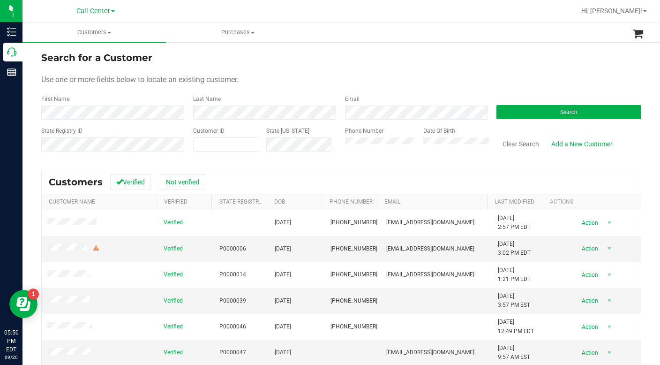
click at [200, 130] on label "Customer ID" at bounding box center [208, 131] width 31 height 8
click at [199, 130] on label "Customer ID" at bounding box center [208, 131] width 31 height 8
click at [62, 166] on div "Search for a Customer Use one or more fields below to locate an existing custom…" at bounding box center [341, 257] width 600 height 412
click at [374, 159] on div "Phone Number" at bounding box center [380, 143] width 71 height 33
click at [538, 68] on form "Search for a Customer Use one or more fields below to locate an existing custom…" at bounding box center [341, 105] width 600 height 109
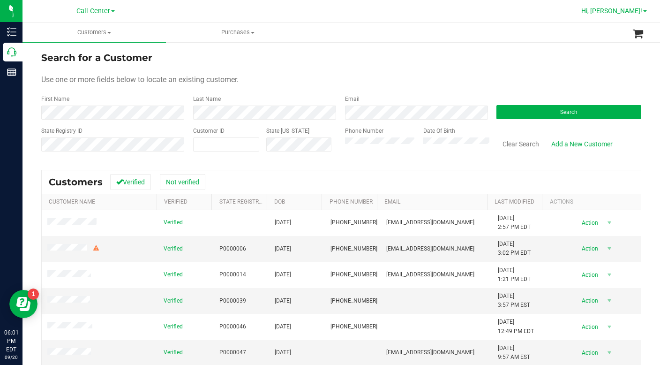
click at [644, 13] on link "Hi, [PERSON_NAME]!" at bounding box center [614, 11] width 73 height 10
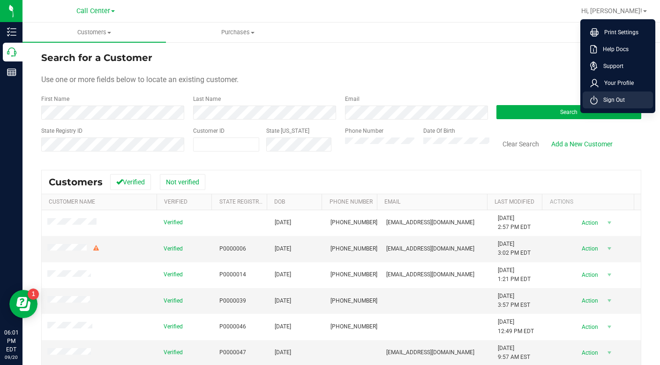
click at [608, 99] on span "Sign Out" at bounding box center [611, 99] width 27 height 9
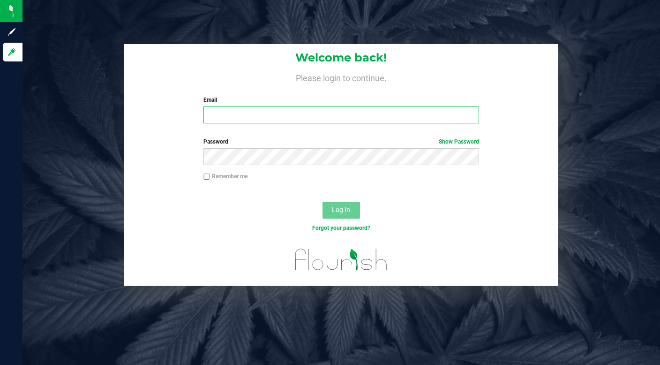
type input "[EMAIL_ADDRESS][DOMAIN_NAME]"
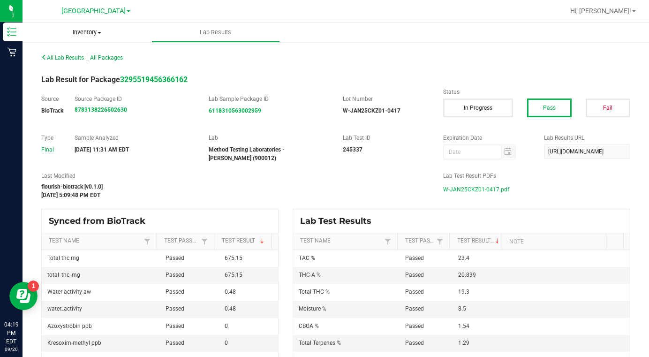
click at [99, 35] on span "Inventory" at bounding box center [87, 32] width 129 height 8
click at [76, 14] on span "[GEOGRAPHIC_DATA]" at bounding box center [93, 11] width 64 height 8
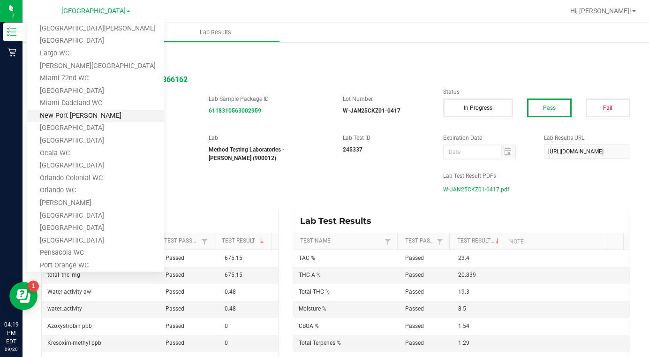
scroll to position [349, 0]
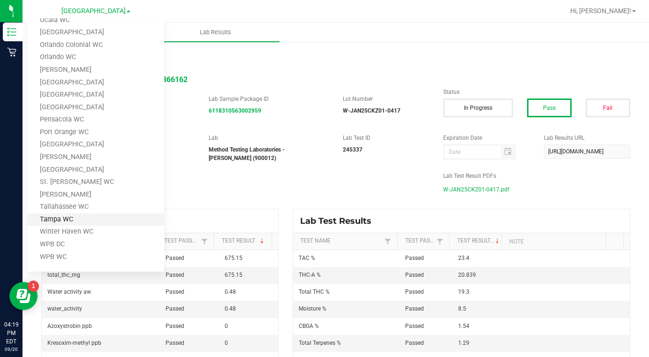
click at [60, 223] on link "Tampa WC" at bounding box center [95, 219] width 137 height 13
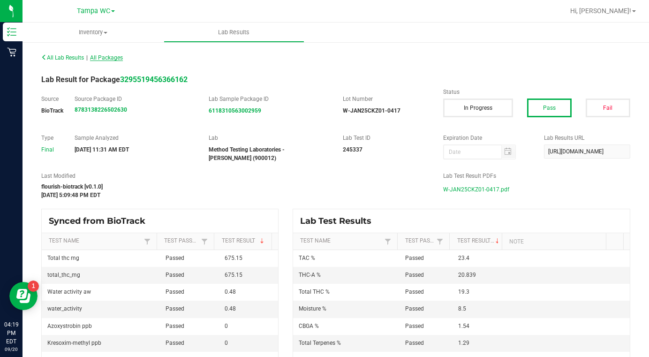
click at [106, 58] on span "All Packages" at bounding box center [106, 57] width 33 height 7
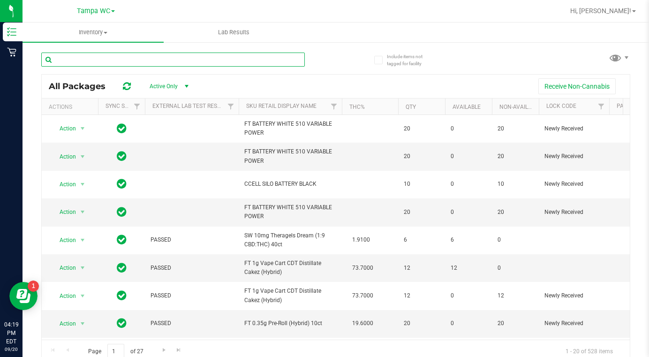
click at [92, 64] on input "text" at bounding box center [172, 60] width 263 height 14
type input "deluxe"
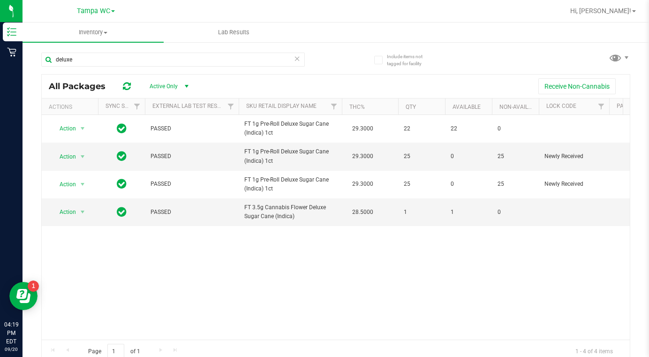
click at [610, 339] on div "Page 1 of 1 1 - 4 of 4 items" at bounding box center [336, 350] width 588 height 23
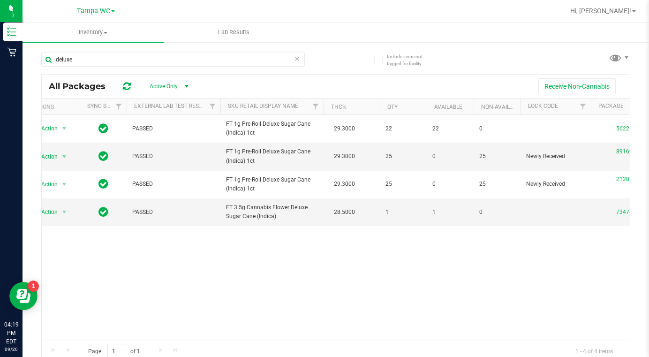
scroll to position [0, 38]
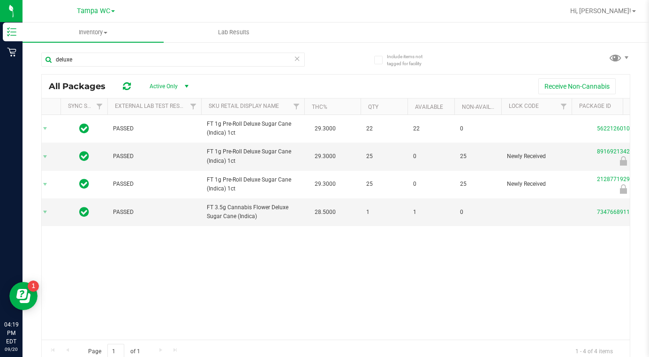
click at [610, 339] on div "Page 1 of 1 1 - 4 of 4 items" at bounding box center [336, 350] width 588 height 23
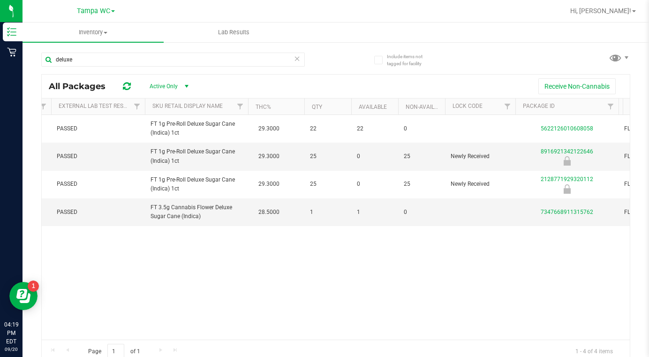
scroll to position [0, 0]
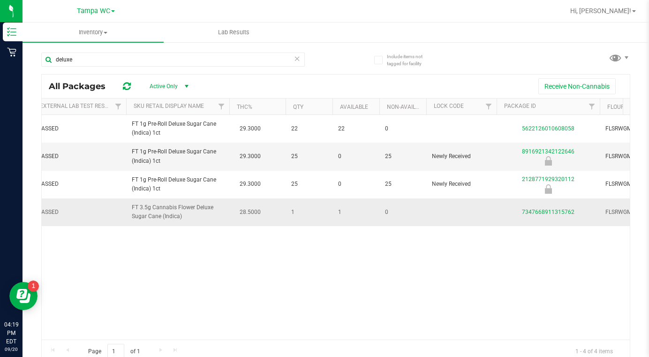
click at [534, 217] on td "7347668911315762" at bounding box center [547, 211] width 103 height 27
click at [535, 209] on link "7347668911315762" at bounding box center [548, 212] width 53 height 7
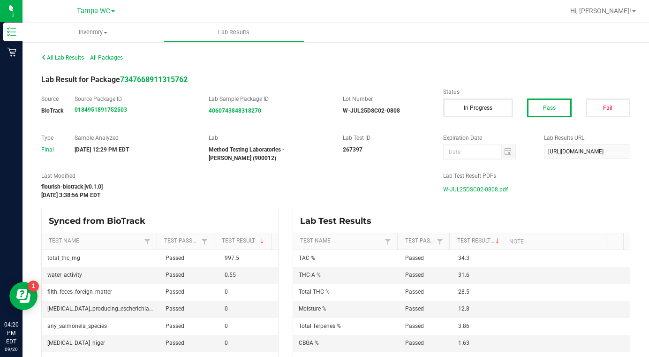
click at [470, 190] on span "W-JUL25DSC02-0808.pdf" at bounding box center [475, 189] width 65 height 14
